Goal: Information Seeking & Learning: Check status

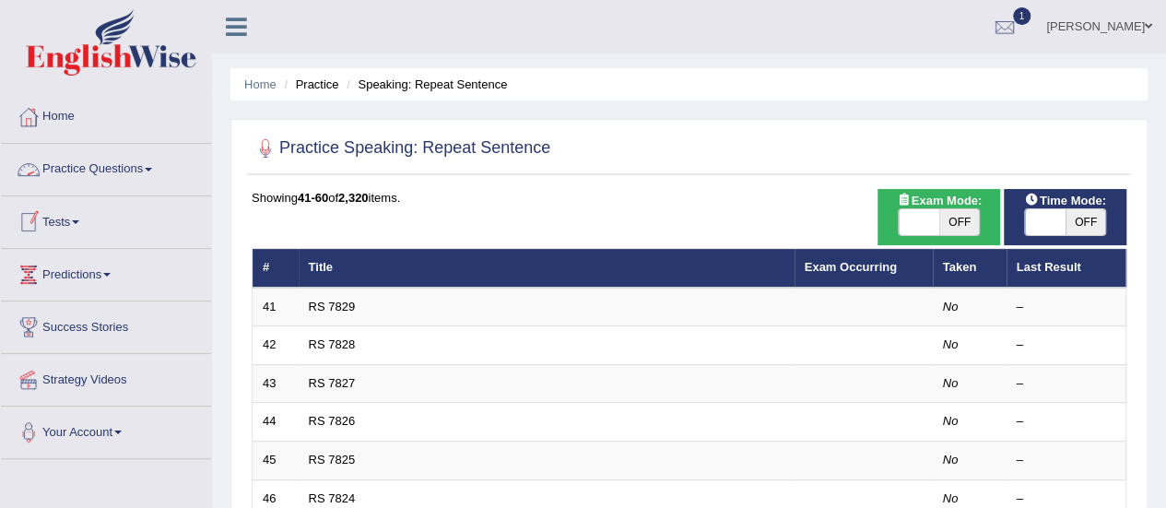
click at [77, 220] on link "Tests" at bounding box center [106, 219] width 210 height 46
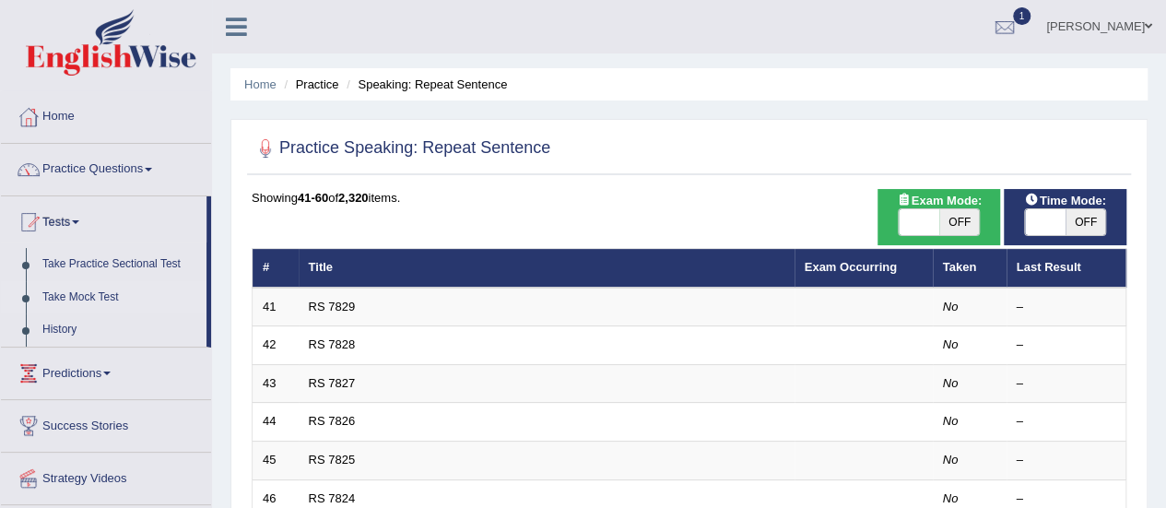
click at [77, 294] on link "Take Mock Test" at bounding box center [120, 297] width 172 height 33
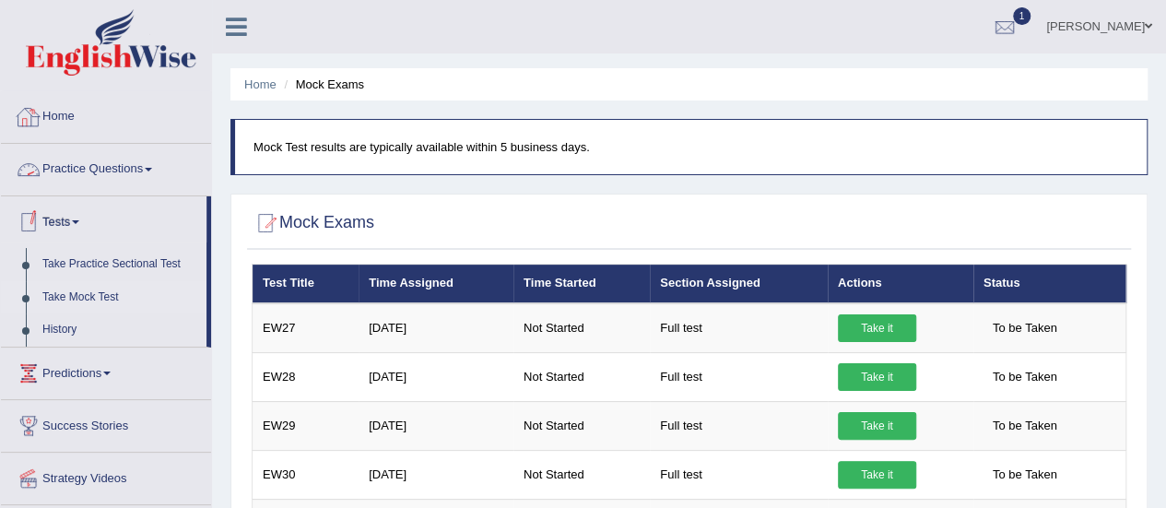
click at [66, 115] on link "Home" at bounding box center [106, 114] width 210 height 46
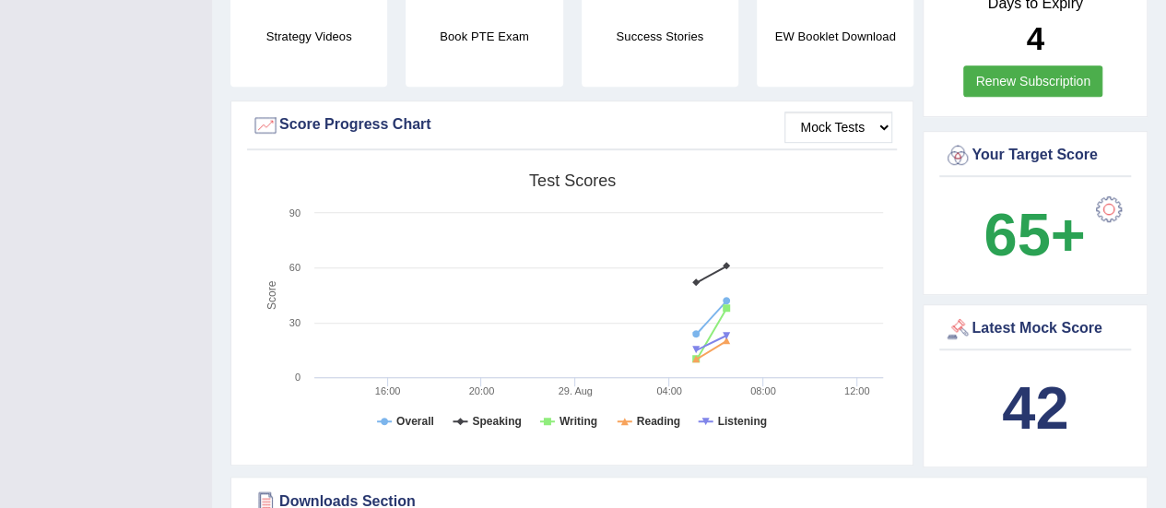
scroll to position [463, 0]
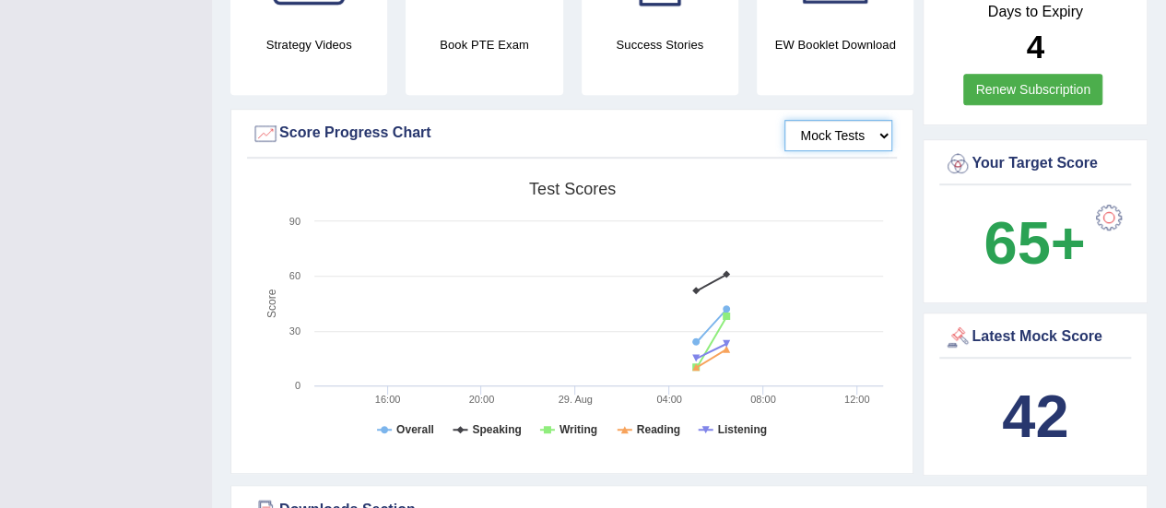
click at [853, 120] on select "Mock Tests" at bounding box center [839, 135] width 108 height 31
click at [786, 120] on select "Mock Tests" at bounding box center [839, 135] width 108 height 31
click at [886, 121] on select "Mock Tests" at bounding box center [839, 135] width 108 height 31
click at [786, 120] on select "Mock Tests" at bounding box center [839, 135] width 108 height 31
click at [865, 137] on div "Mock Tests Score Progress Chart" at bounding box center [572, 139] width 650 height 40
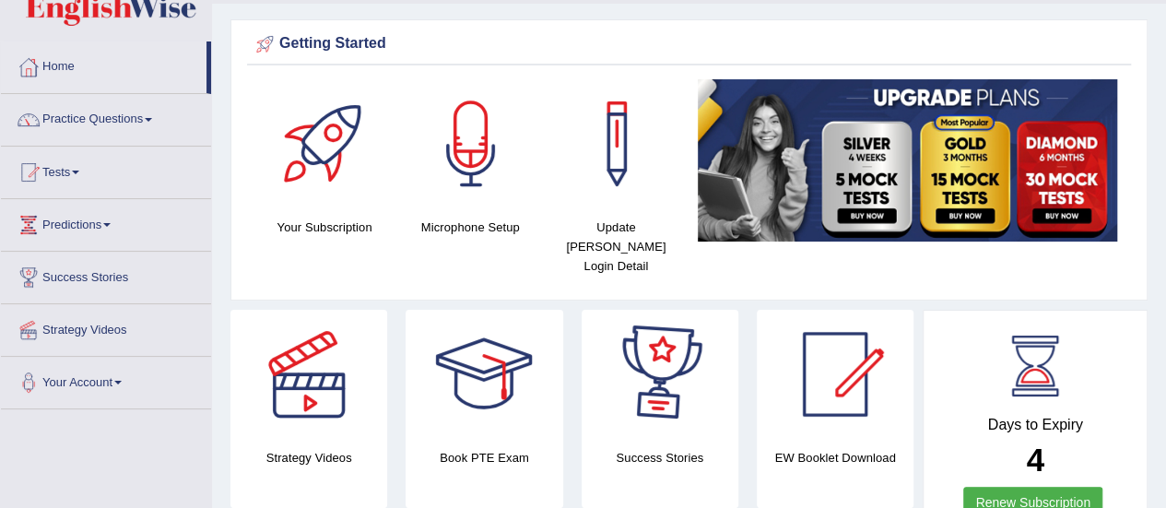
scroll to position [0, 0]
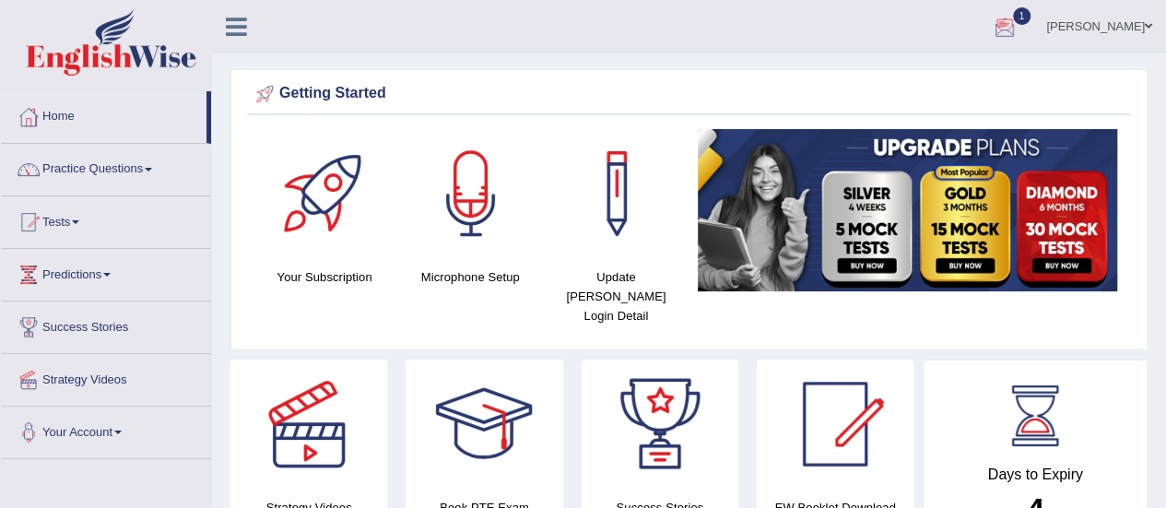
click at [1014, 30] on div at bounding box center [1005, 28] width 28 height 28
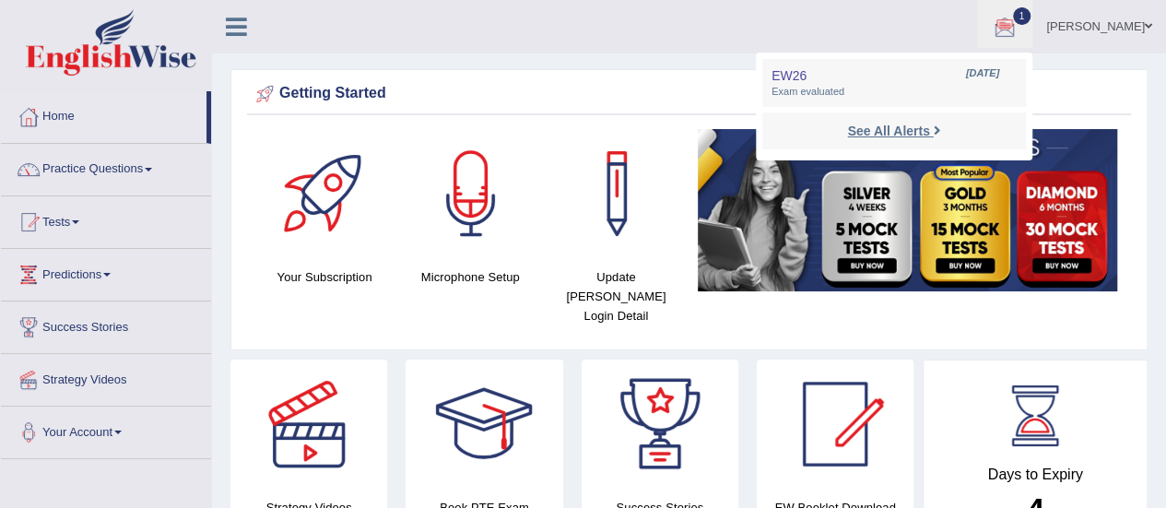
click at [929, 127] on strong "See All Alerts" at bounding box center [888, 131] width 82 height 15
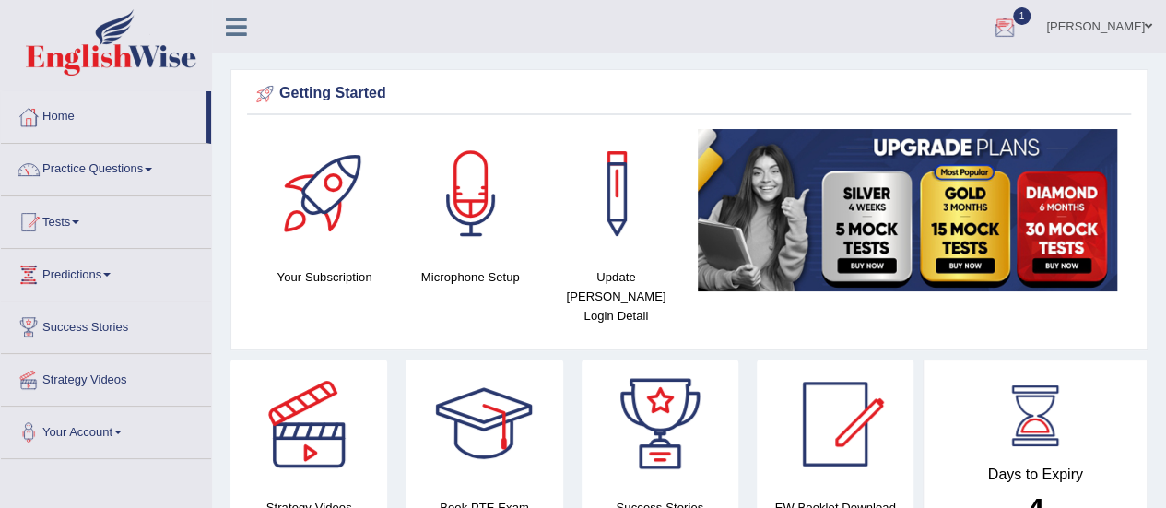
click at [1019, 23] on div at bounding box center [1005, 28] width 28 height 28
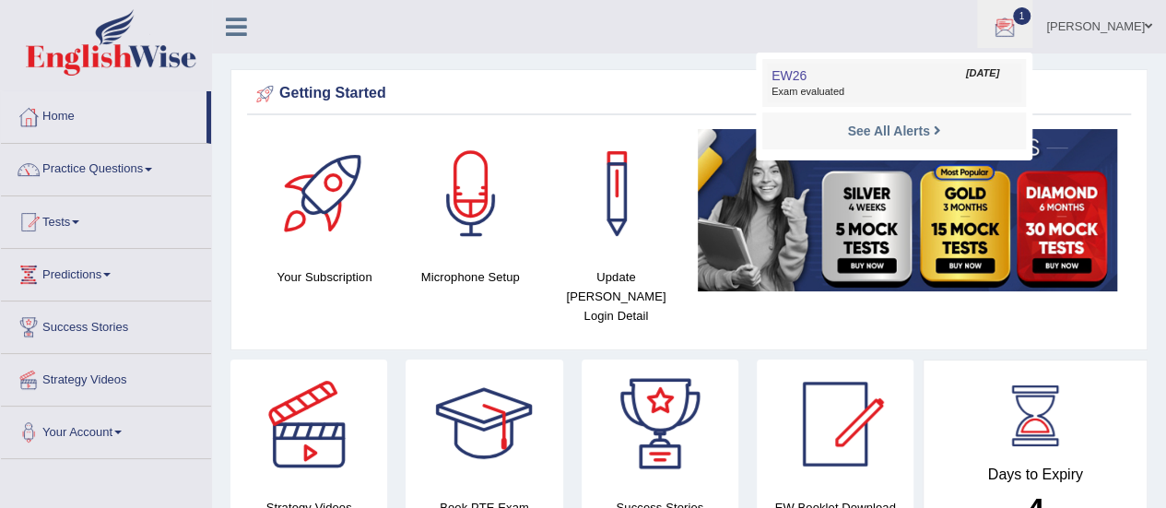
click at [835, 71] on link "EW26 Aug 29, 2025 Exam evaluated" at bounding box center [894, 83] width 254 height 39
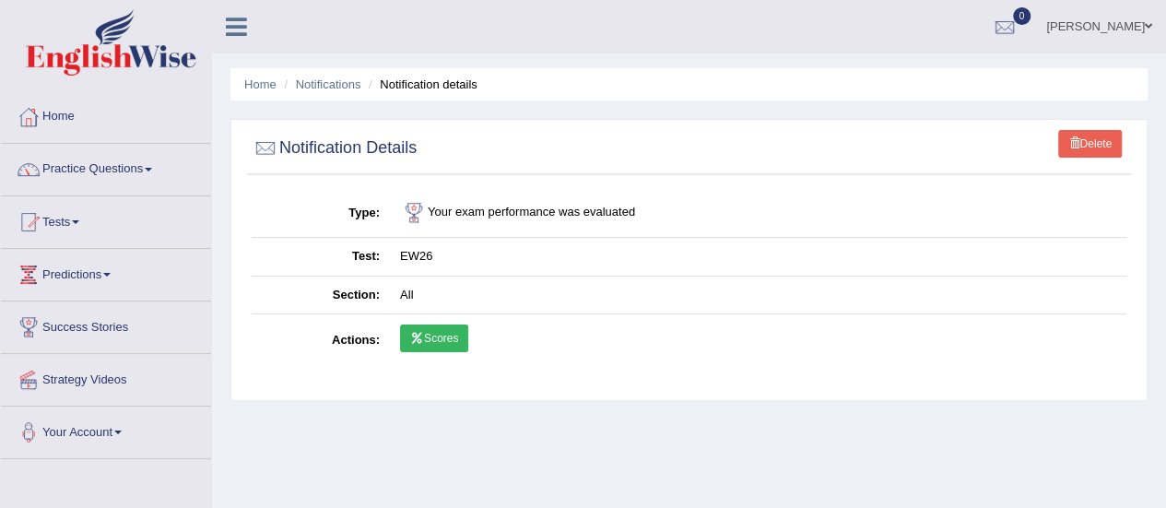
click at [446, 336] on link "Scores" at bounding box center [434, 339] width 68 height 28
click at [469, 217] on td "Your exam performance was evaluated" at bounding box center [758, 213] width 737 height 49
click at [284, 231] on th "Type" at bounding box center [321, 213] width 138 height 49
click at [141, 171] on link "Practice Questions" at bounding box center [106, 167] width 210 height 46
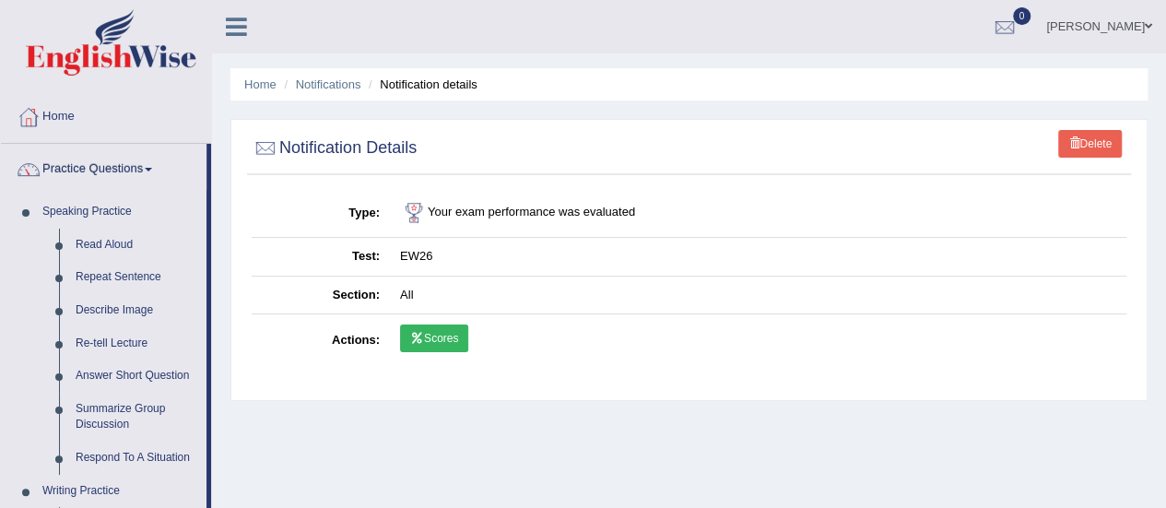
click at [441, 322] on td "Scores" at bounding box center [758, 340] width 737 height 53
click at [411, 295] on td "All" at bounding box center [758, 295] width 737 height 39
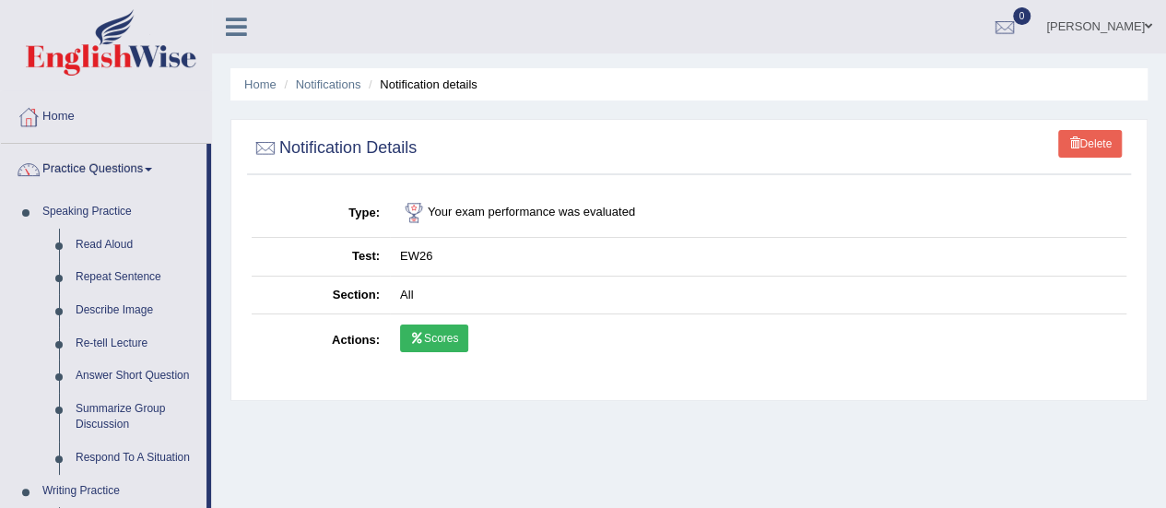
click at [356, 292] on th "Section" at bounding box center [321, 295] width 138 height 39
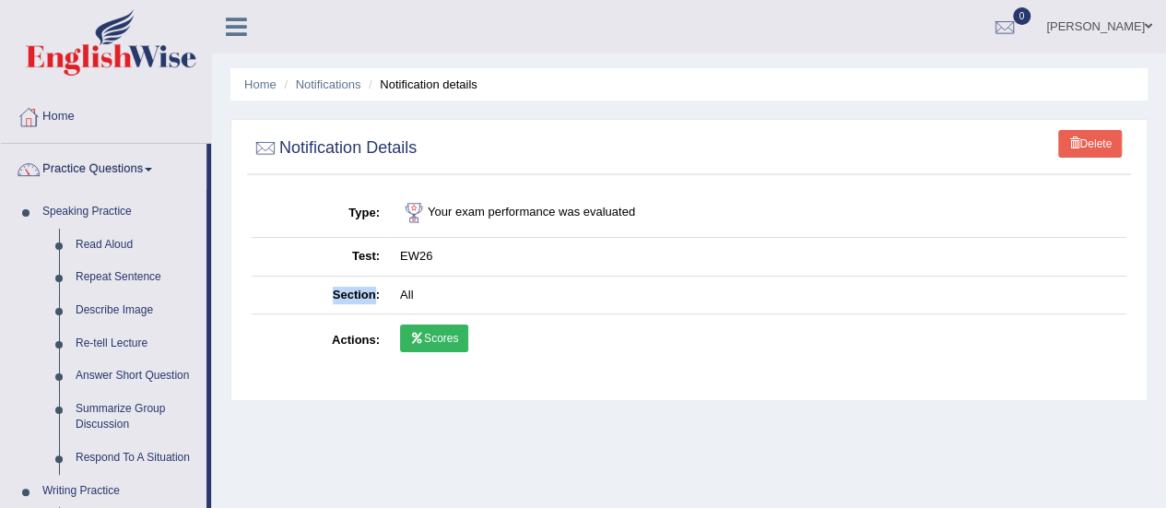
click at [446, 333] on link "Scores" at bounding box center [434, 339] width 68 height 28
click at [320, 438] on div "Home Notifications Notification details Delete Notification Details Type Your e…" at bounding box center [689, 461] width 954 height 922
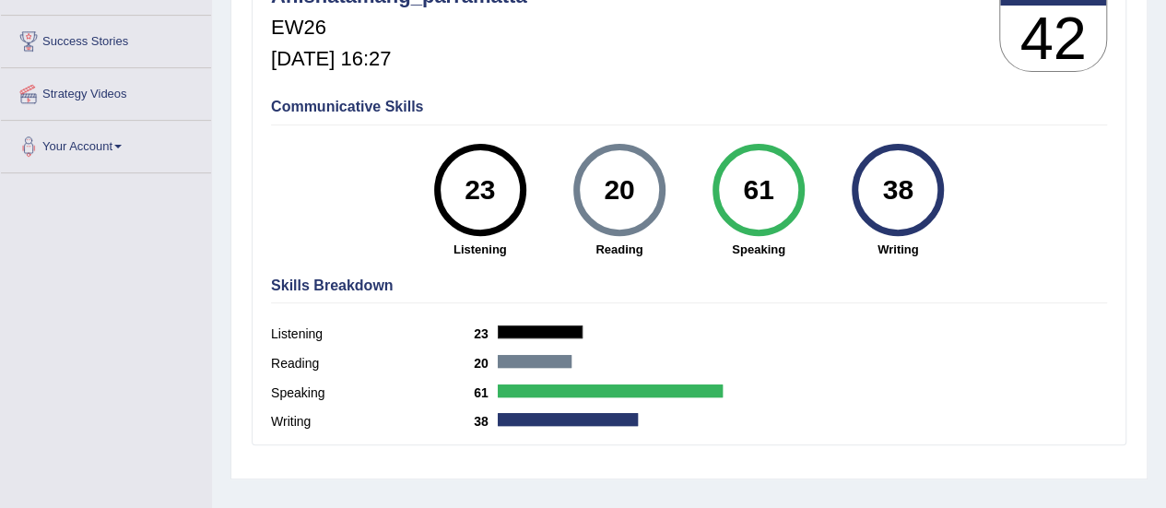
scroll to position [127, 0]
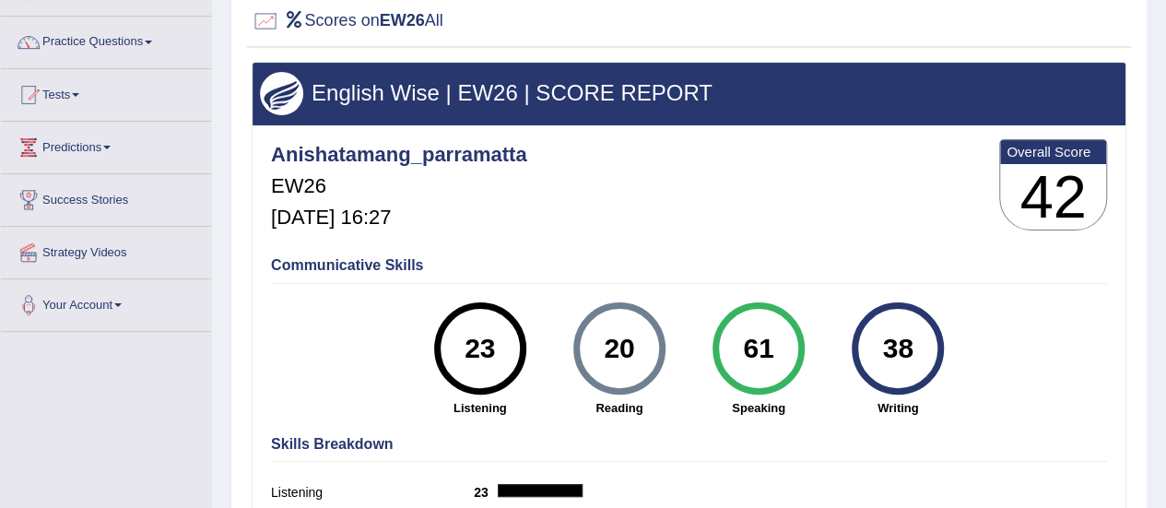
click at [383, 267] on h4 "Communicative Skills" at bounding box center [689, 265] width 836 height 17
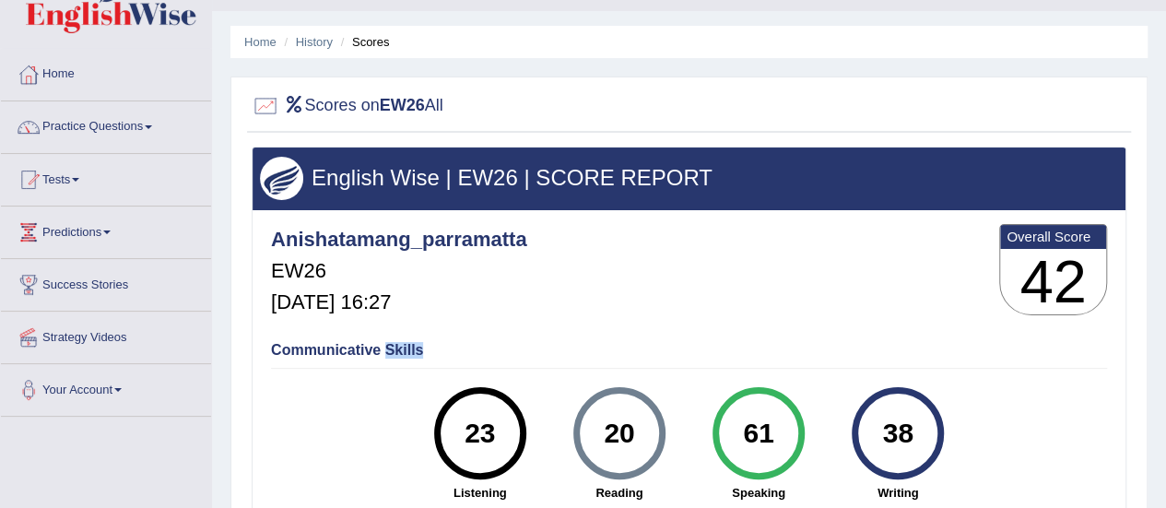
scroll to position [27, 0]
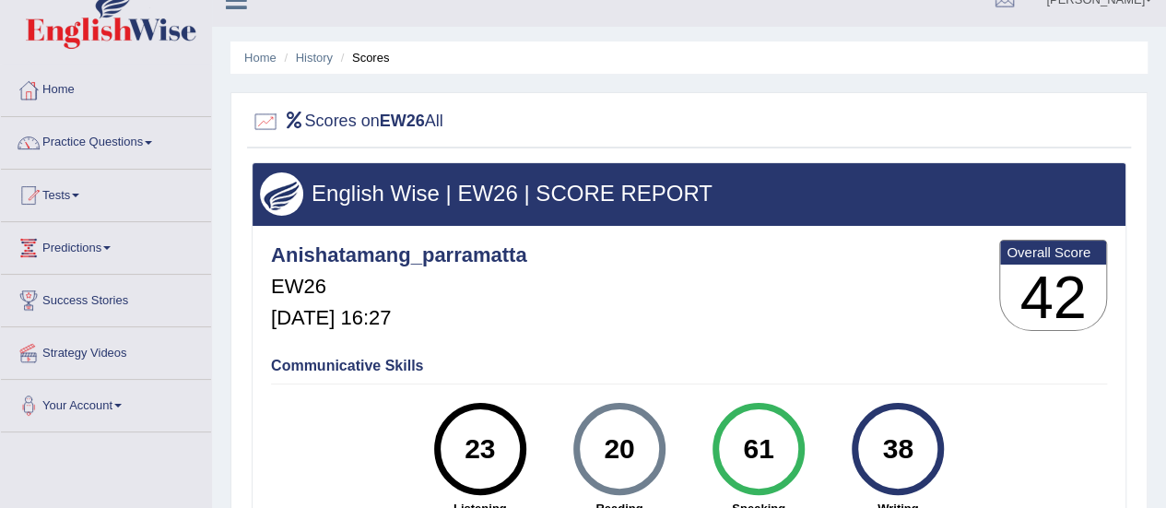
click at [597, 313] on div "Anishatamang_parramatta EW26 Aug 29, 2025, 16:27 Overall Score 42" at bounding box center [688, 290] width 845 height 110
click at [264, 119] on div at bounding box center [266, 122] width 28 height 28
click at [464, 342] on div "Anishatamang_parramatta EW26 Aug 29, 2025, 16:27 Overall Score 42" at bounding box center [688, 290] width 845 height 110
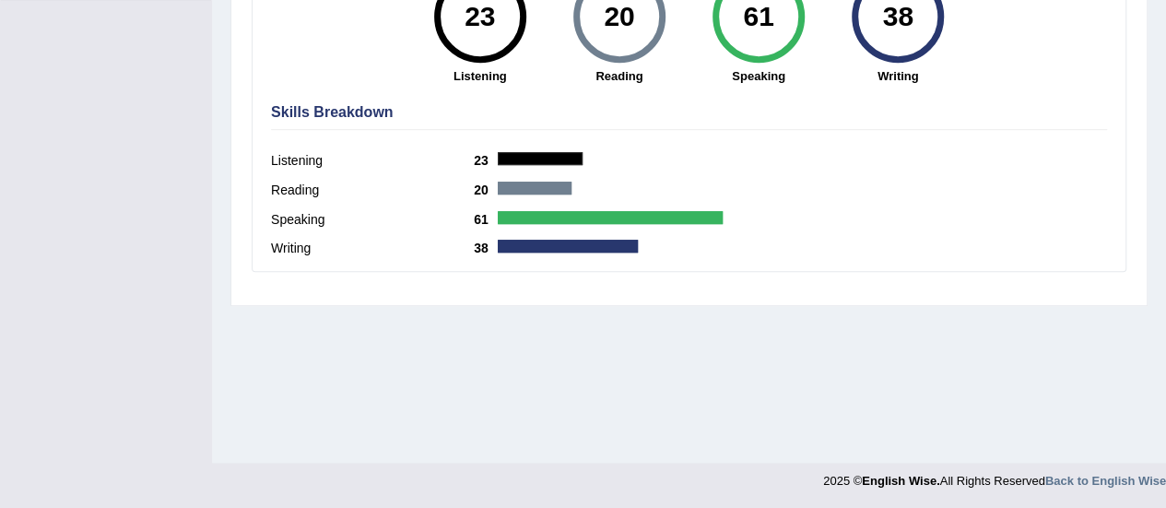
scroll to position [0, 0]
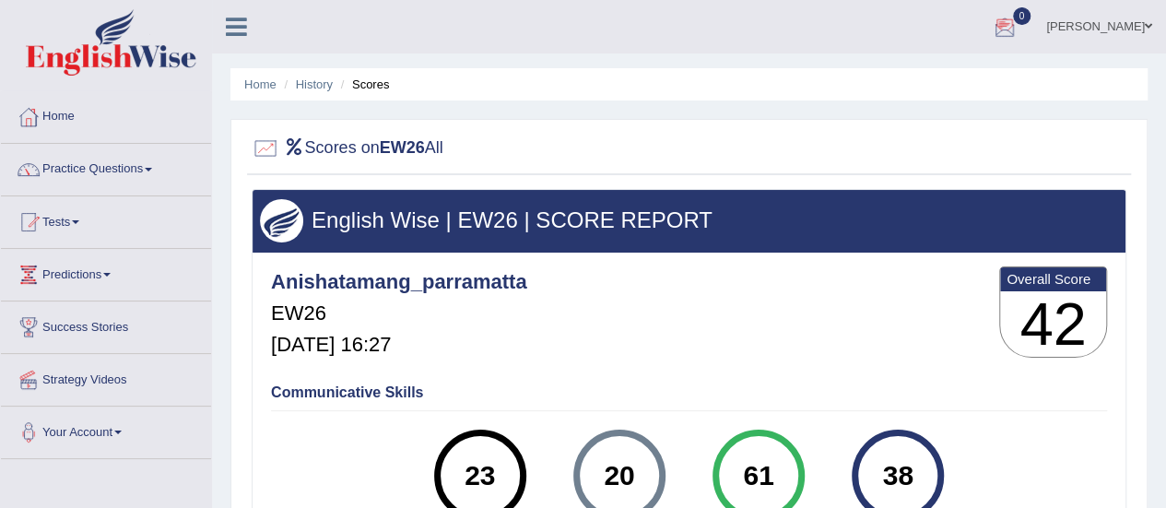
click at [1019, 24] on div at bounding box center [1005, 28] width 28 height 28
click at [830, 275] on div "Anishatamang_parramatta EW26 Aug 29, 2025, 16:27 Overall Score 42" at bounding box center [688, 317] width 845 height 110
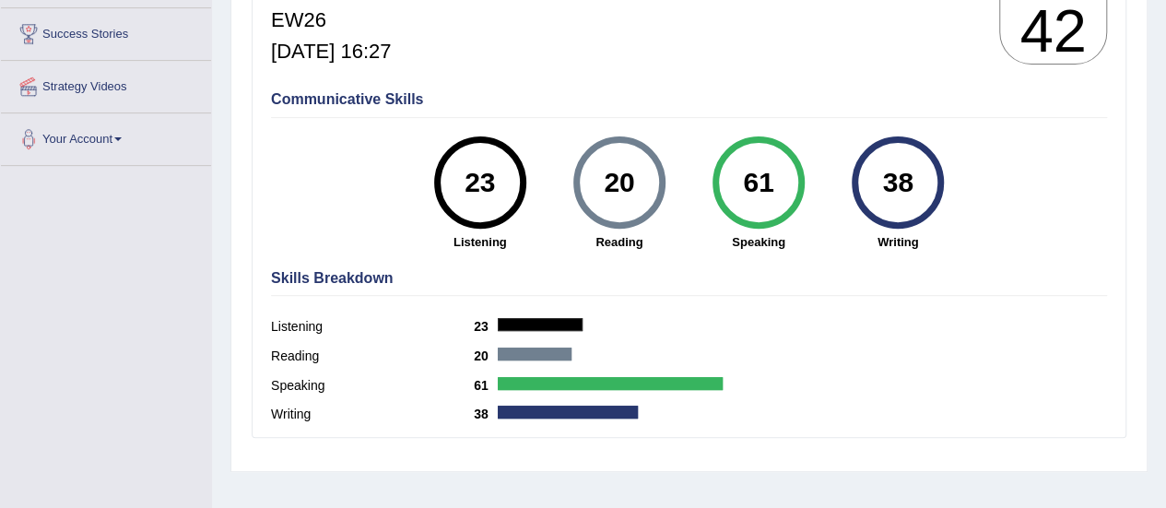
scroll to position [299, 0]
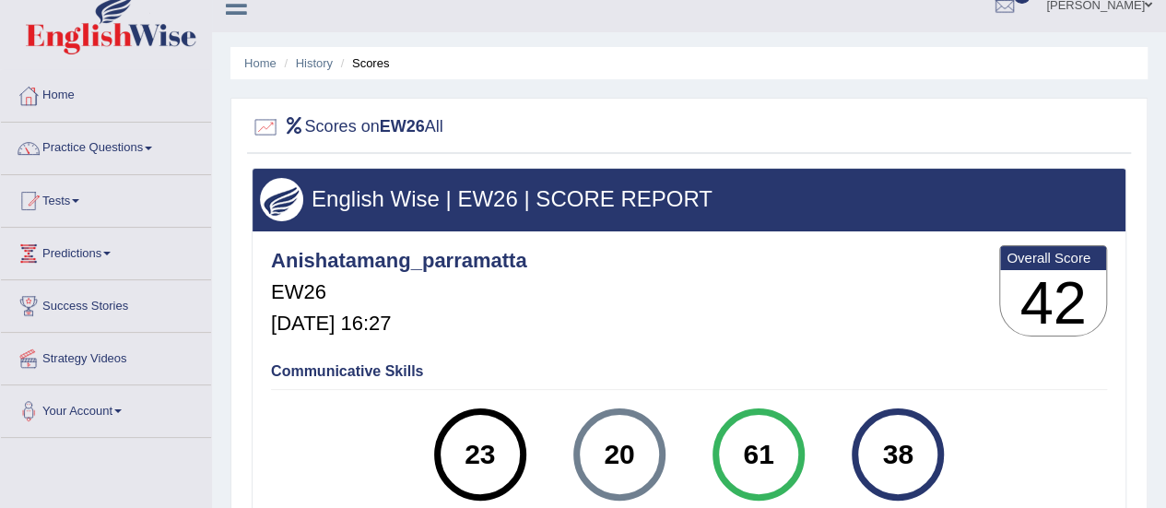
scroll to position [28, 0]
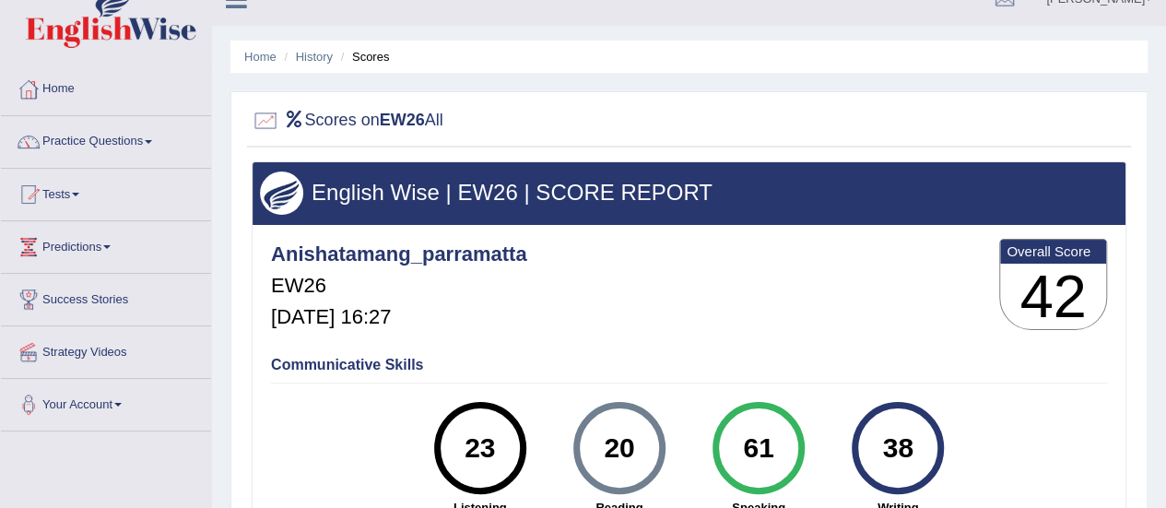
click at [266, 119] on div at bounding box center [266, 121] width 28 height 28
drag, startPoint x: 315, startPoint y: 43, endPoint x: 318, endPoint y: 62, distance: 18.6
click at [318, 62] on ul "Home History Scores" at bounding box center [689, 57] width 917 height 32
click at [318, 62] on link "History" at bounding box center [314, 57] width 37 height 14
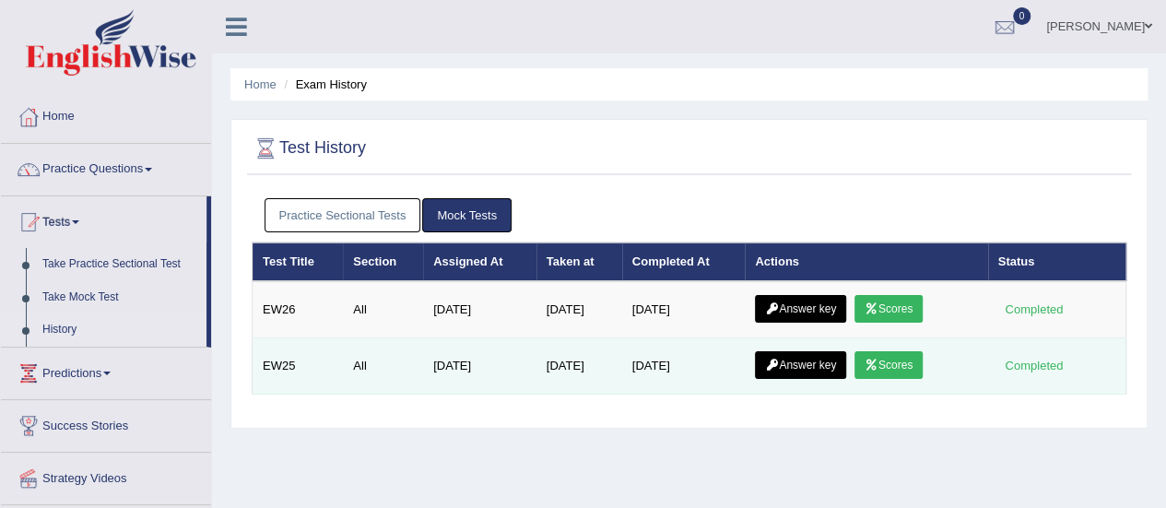
click at [909, 364] on link "Scores" at bounding box center [889, 365] width 68 height 28
